Goal: Find specific page/section: Find specific page/section

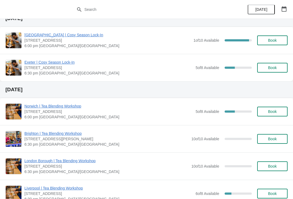
scroll to position [23, 0]
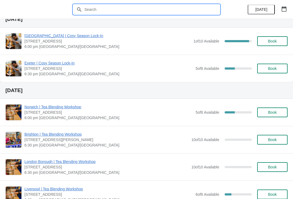
click at [180, 13] on input "text" at bounding box center [152, 10] width 136 height 10
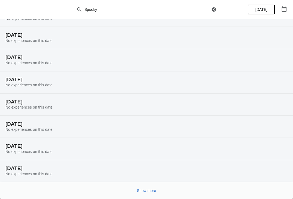
scroll to position [29, 0]
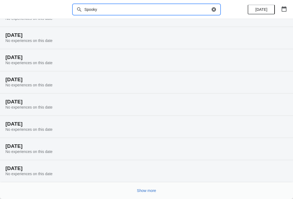
type input "Spooky"
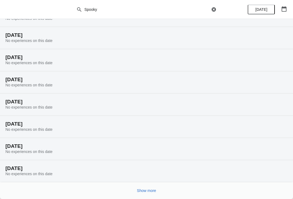
click at [148, 190] on span "Show more" at bounding box center [146, 191] width 19 height 4
click at [144, 193] on span "Show more" at bounding box center [146, 191] width 19 height 4
click at [153, 194] on button "Show more" at bounding box center [147, 191] width 24 height 10
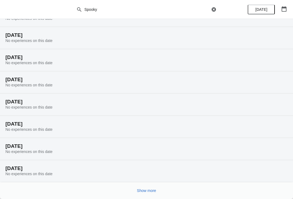
scroll to position [563, 0]
click at [146, 190] on span "Show more" at bounding box center [146, 191] width 19 height 4
click at [145, 196] on button "Show more" at bounding box center [147, 191] width 24 height 10
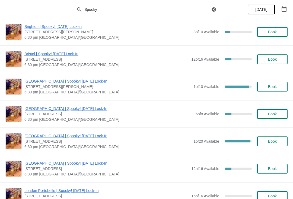
scroll to position [967, 0]
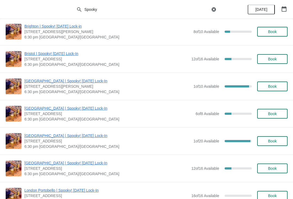
click at [74, 132] on div "[GEOGRAPHIC_DATA] | Spooky! [DATE] Lock-In [STREET_ADDRESS] 6:30 pm [GEOGRAPHIC…" at bounding box center [146, 141] width 293 height 27
click at [84, 130] on div "[GEOGRAPHIC_DATA] | Spooky! [DATE] Lock-In [STREET_ADDRESS] 6:30 pm [GEOGRAPHIC…" at bounding box center [146, 141] width 293 height 27
click at [80, 137] on span "[GEOGRAPHIC_DATA] | Spooky! [DATE] Lock-In" at bounding box center [107, 135] width 166 height 5
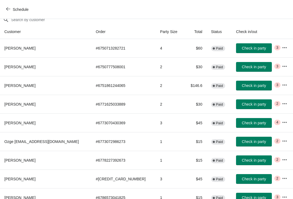
scroll to position [51, 0]
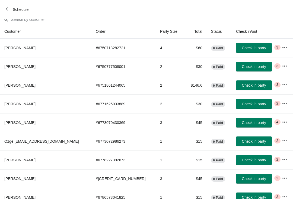
click at [282, 118] on button "button" at bounding box center [285, 123] width 10 height 10
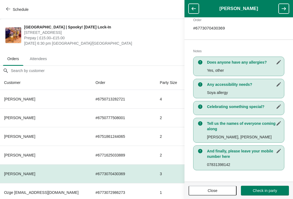
scroll to position [0, 0]
click at [199, 4] on button "button" at bounding box center [194, 9] width 10 height 10
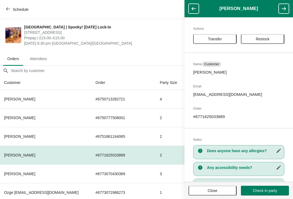
click at [198, 8] on button "button" at bounding box center [194, 9] width 10 height 10
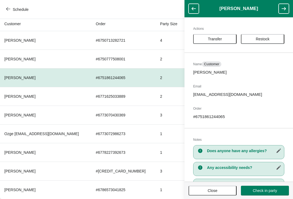
scroll to position [81, -17]
